Goal: Information Seeking & Learning: Learn about a topic

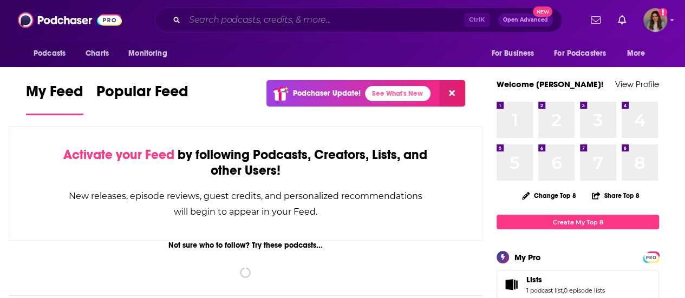
click at [295, 22] on input "Search podcasts, credits, & more..." at bounding box center [324, 19] width 279 height 17
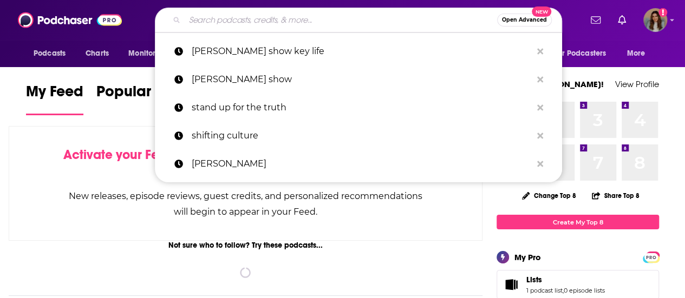
paste input "The Women Scholars and Professionals Podcast"
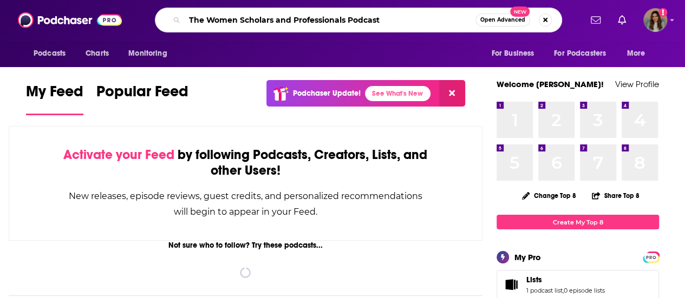
type input "The Women Scholars and Professionals Podcast"
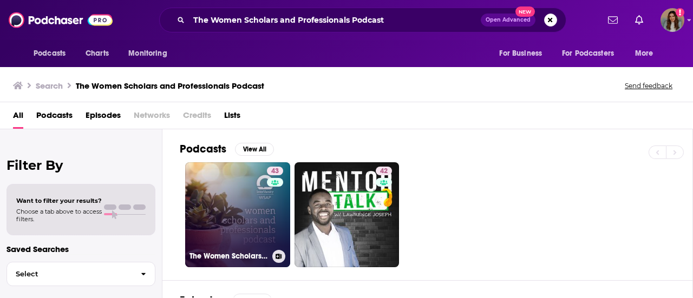
click at [225, 221] on link "43 The Women Scholars and Professionals Podcast" at bounding box center [237, 214] width 105 height 105
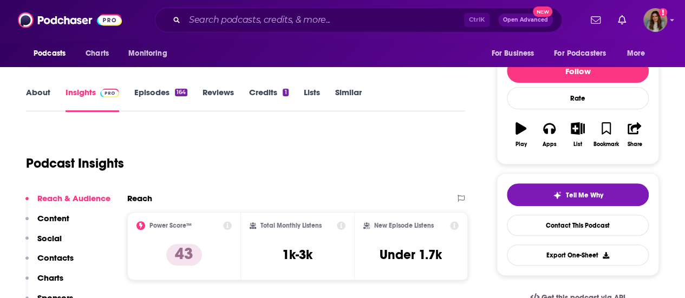
scroll to position [83, 0]
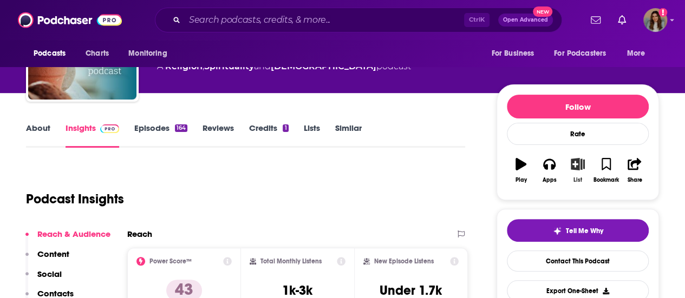
click at [581, 164] on icon "button" at bounding box center [578, 164] width 14 height 12
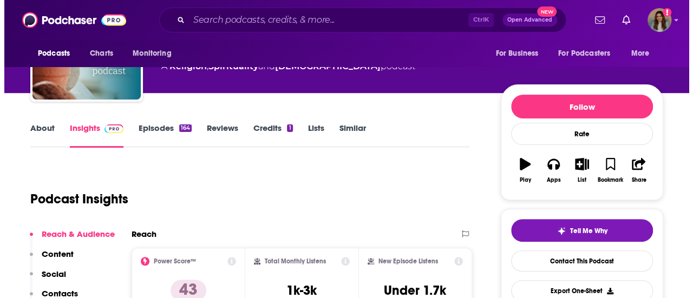
scroll to position [0, 0]
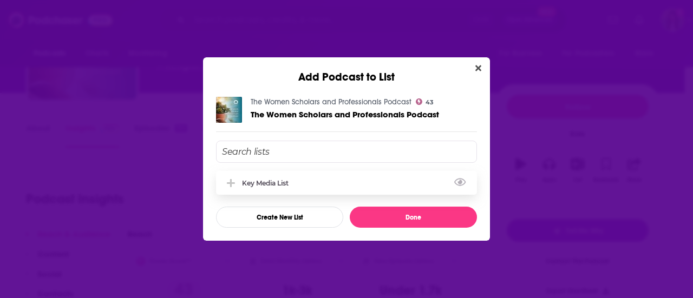
click at [338, 186] on div "Key Media List" at bounding box center [346, 183] width 261 height 24
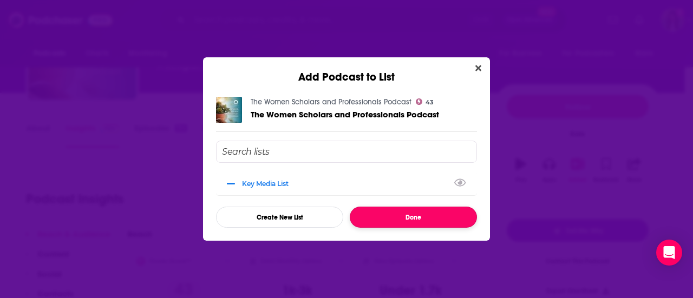
click at [414, 220] on button "Done" at bounding box center [413, 217] width 127 height 21
